Goal: Check status: Check status

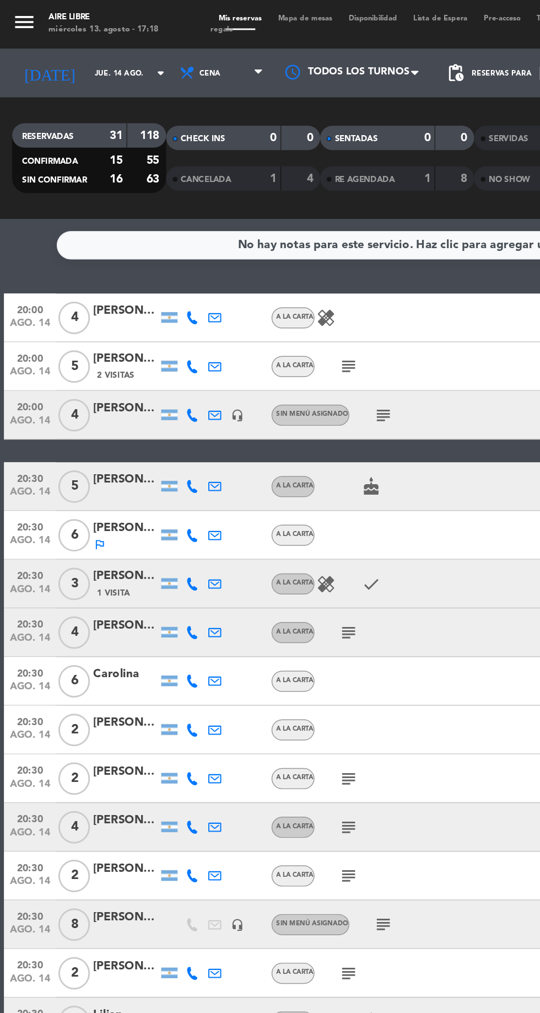
click at [71, 49] on input "jue. 14 ago." at bounding box center [93, 49] width 69 height 17
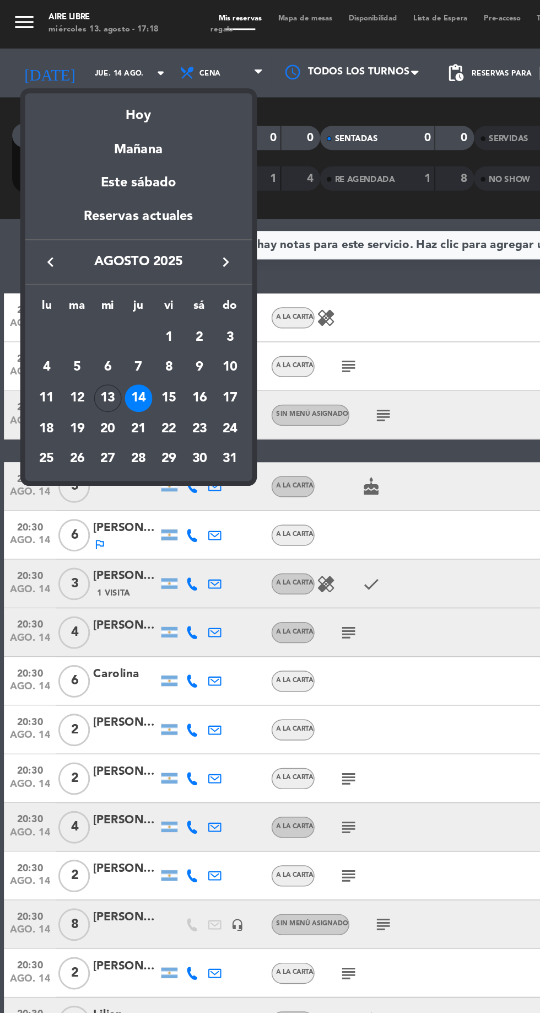
click at [76, 274] on div "13" at bounding box center [73, 270] width 19 height 19
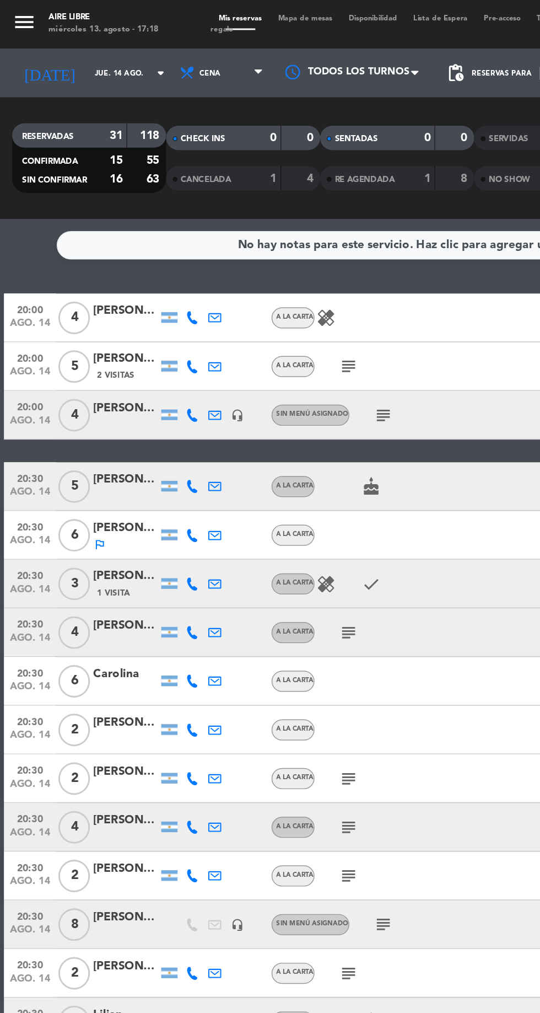
type input "mié. 13 ago."
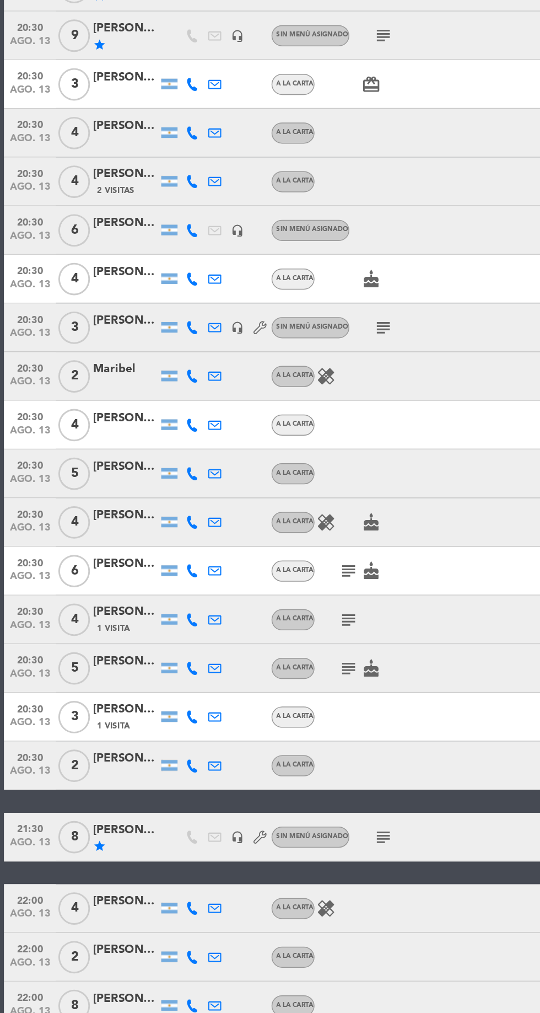
click at [263, 517] on icon "subject" at bounding box center [260, 516] width 13 height 13
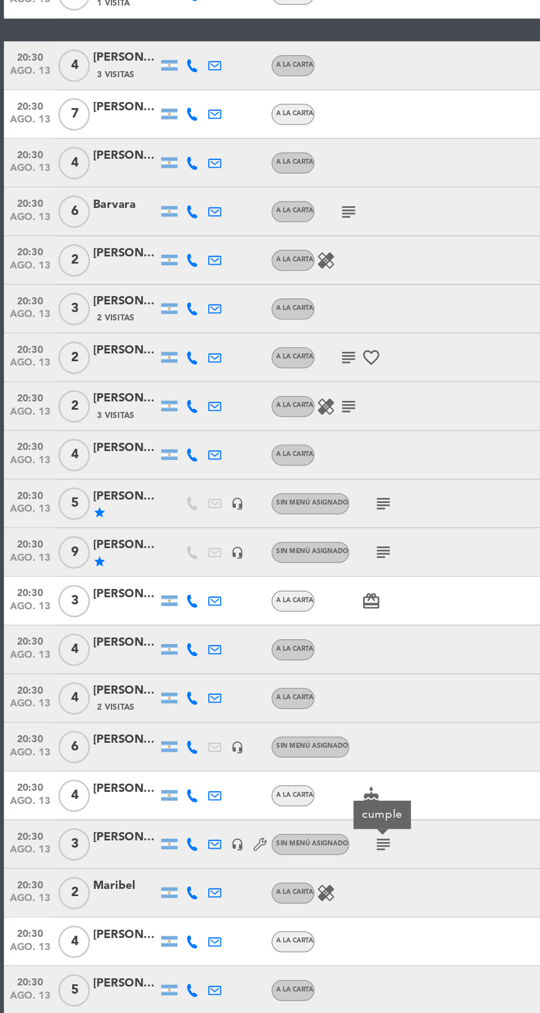
click at [243, 572] on icon "subject" at bounding box center [236, 570] width 13 height 13
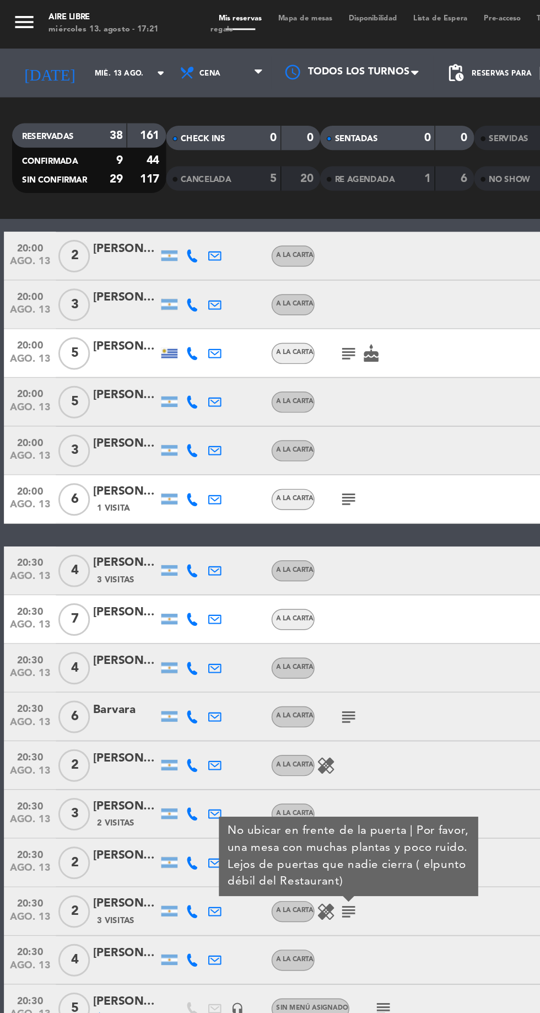
scroll to position [91, 0]
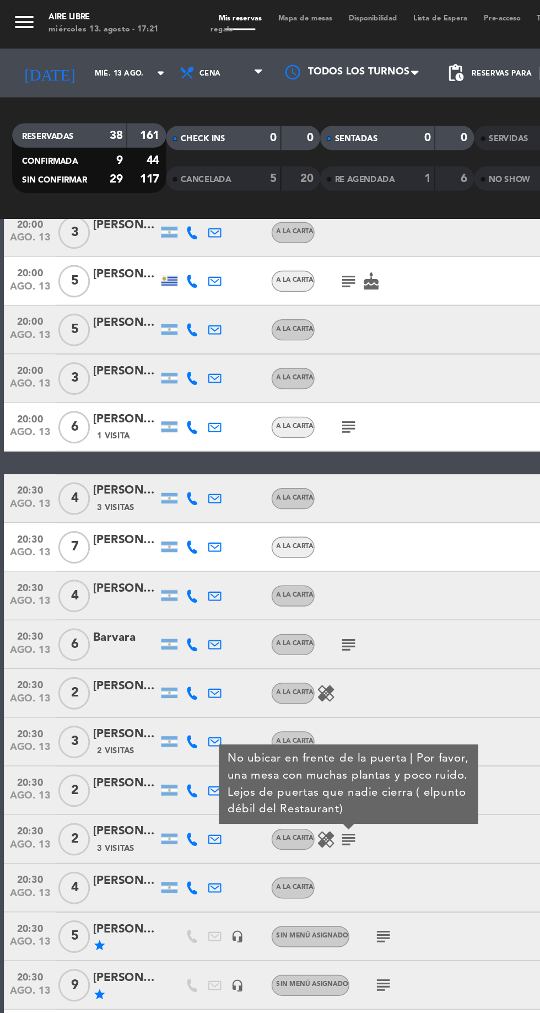
click at [240, 292] on icon "subject" at bounding box center [236, 290] width 13 height 13
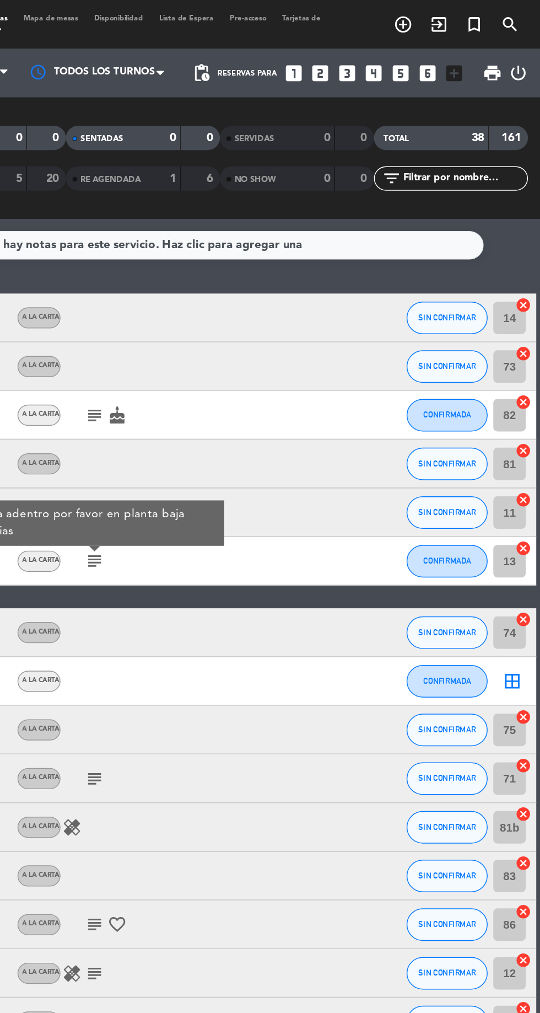
scroll to position [0, 0]
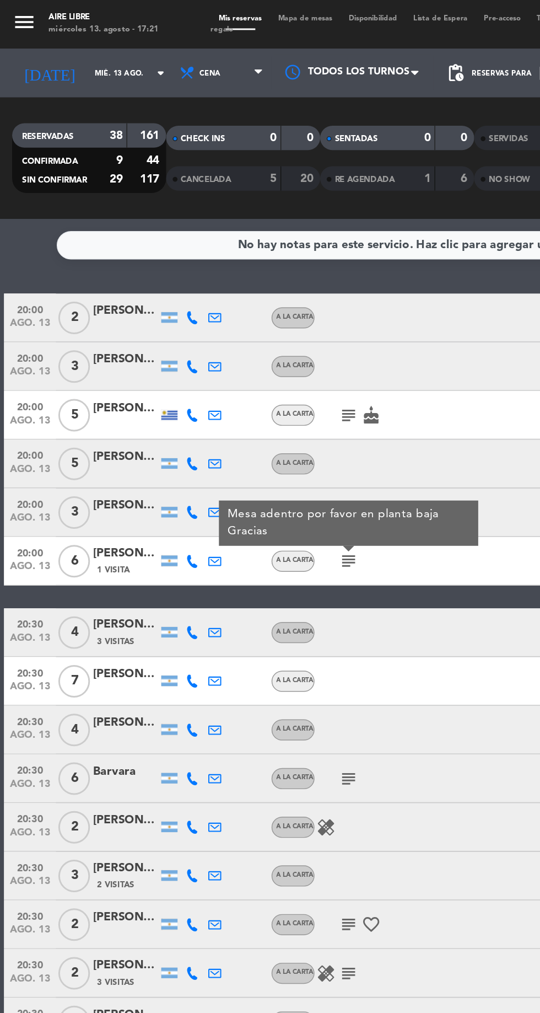
click at [236, 281] on icon "subject" at bounding box center [236, 282] width 13 height 13
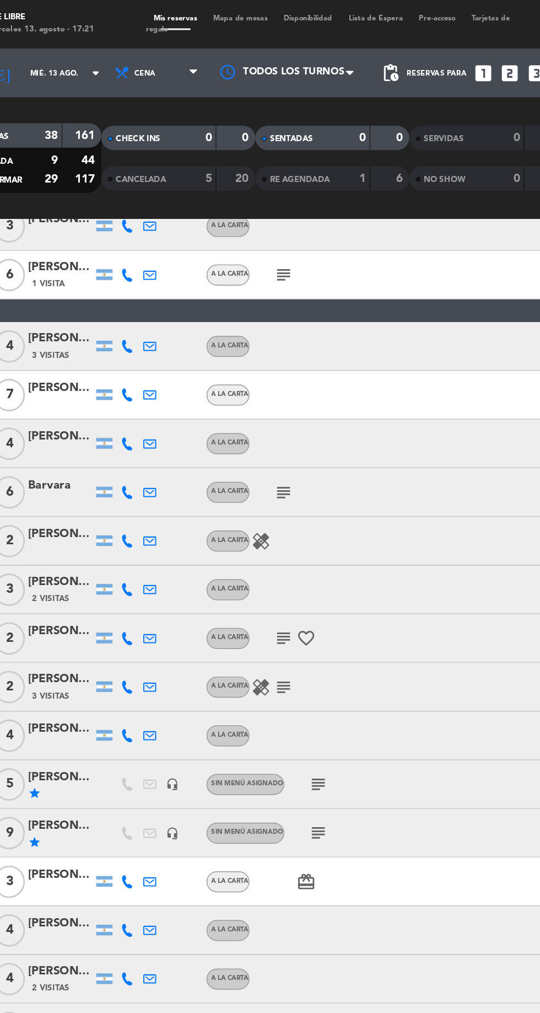
click at [243, 339] on icon "subject" at bounding box center [236, 334] width 13 height 13
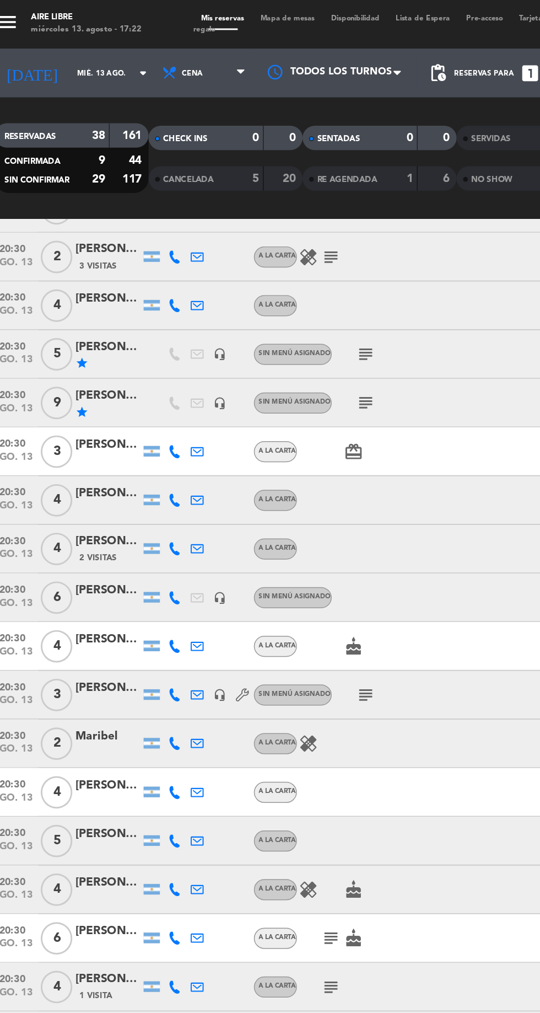
click at [261, 474] on icon "subject" at bounding box center [260, 472] width 13 height 13
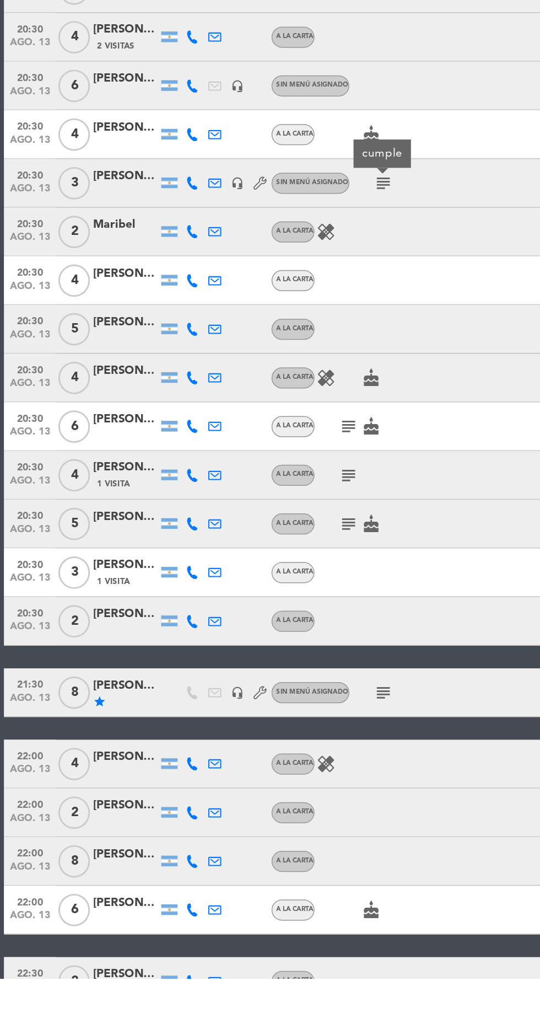
click at [261, 818] on icon "subject" at bounding box center [260, 818] width 13 height 13
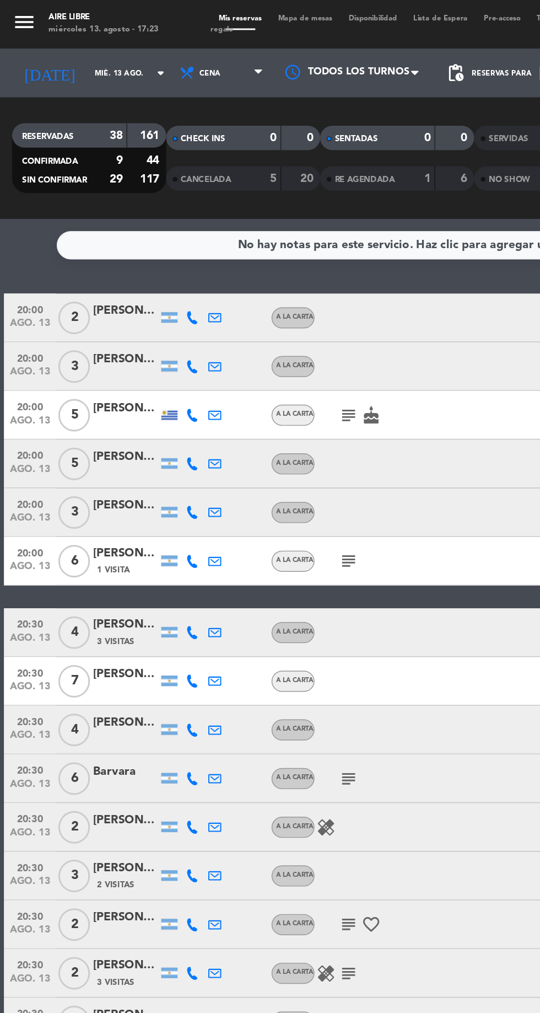
click at [238, 278] on icon "subject" at bounding box center [236, 282] width 13 height 13
